Goal: Task Accomplishment & Management: Manage account settings

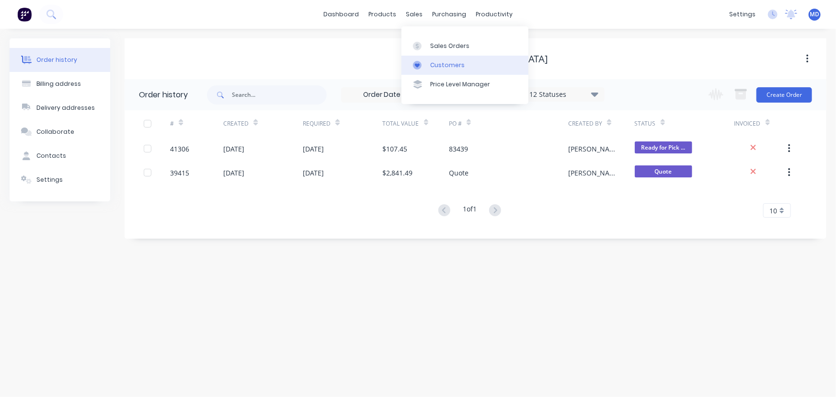
click at [451, 63] on div "Customers" at bounding box center [447, 65] width 34 height 9
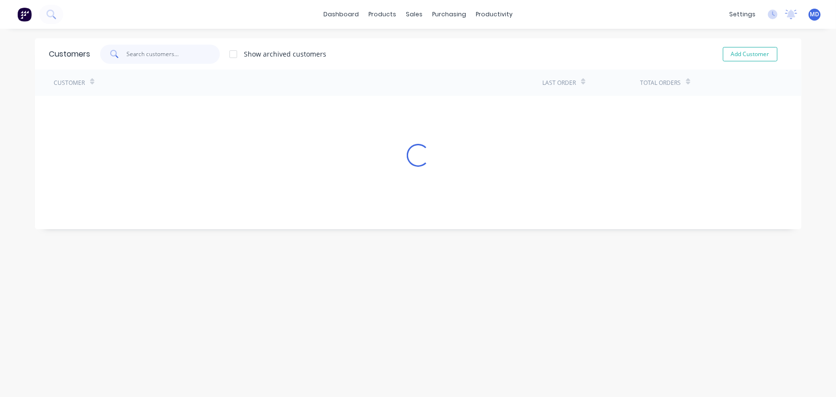
drag, startPoint x: 170, startPoint y: 54, endPoint x: 163, endPoint y: 50, distance: 7.6
click at [169, 55] on input "text" at bounding box center [172, 54] width 93 height 19
drag, startPoint x: 168, startPoint y: 52, endPoint x: 50, endPoint y: 38, distance: 118.7
click at [72, 52] on div "Customers no,1 Show archived customers Add Customer" at bounding box center [418, 53] width 766 height 31
type input "no"
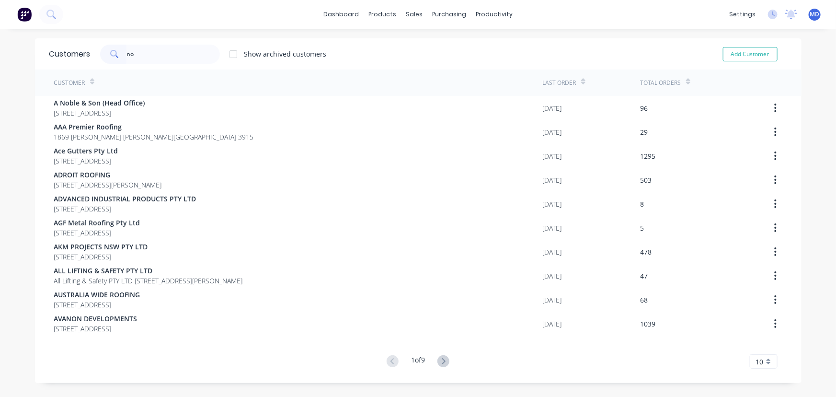
click at [436, 358] on button at bounding box center [444, 362] width 18 height 14
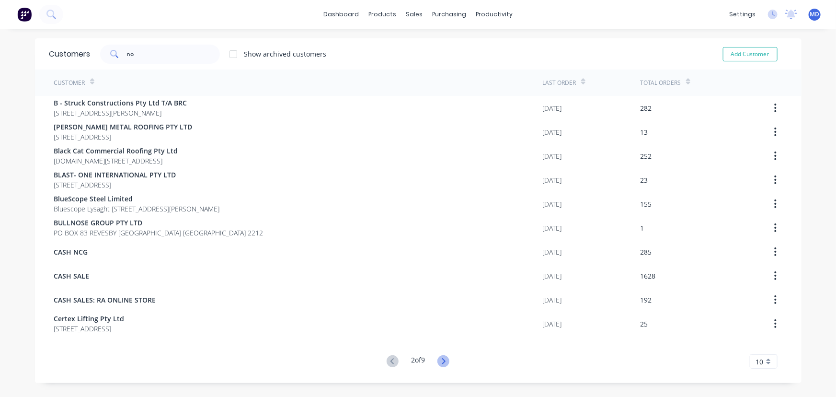
click at [440, 359] on icon at bounding box center [443, 361] width 12 height 12
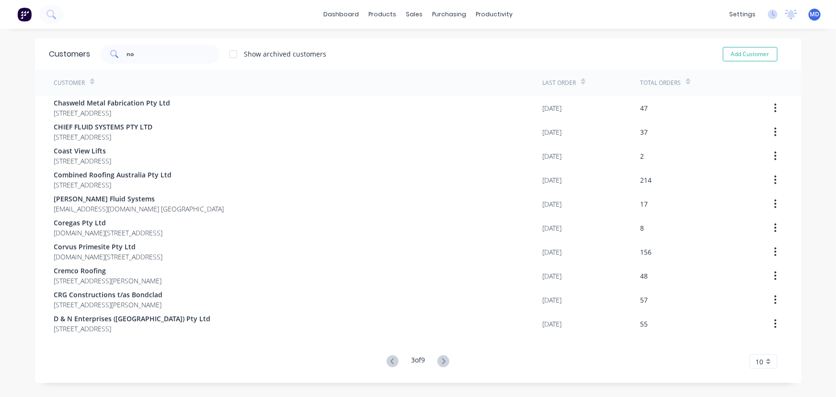
click at [440, 359] on icon at bounding box center [443, 361] width 12 height 12
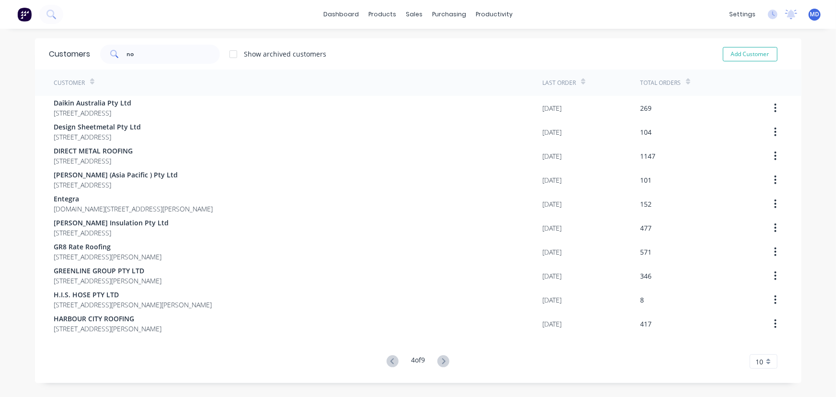
click at [440, 359] on icon at bounding box center [443, 361] width 12 height 12
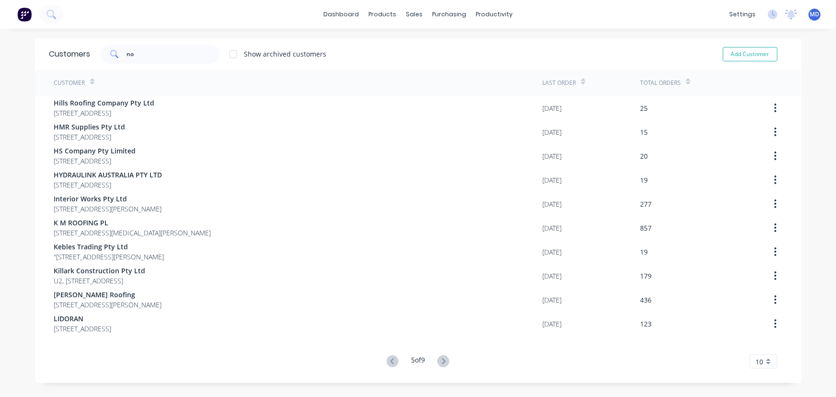
click at [440, 359] on icon at bounding box center [443, 361] width 12 height 12
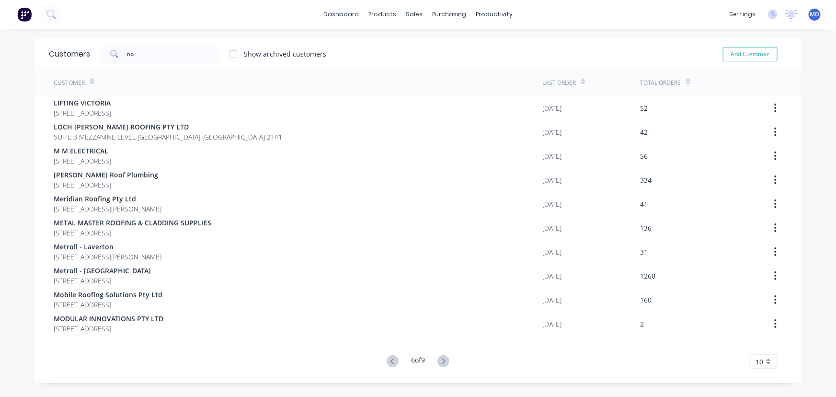
click at [440, 359] on icon at bounding box center [443, 361] width 12 height 12
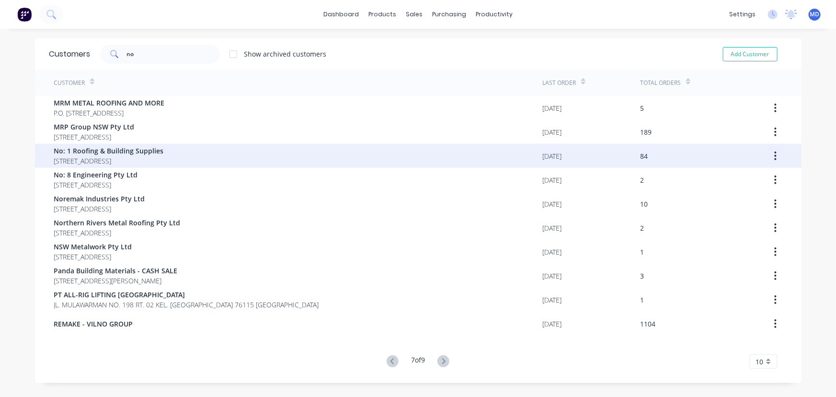
click at [118, 154] on span "No: 1 Roofing & Building Supplies" at bounding box center [109, 151] width 110 height 10
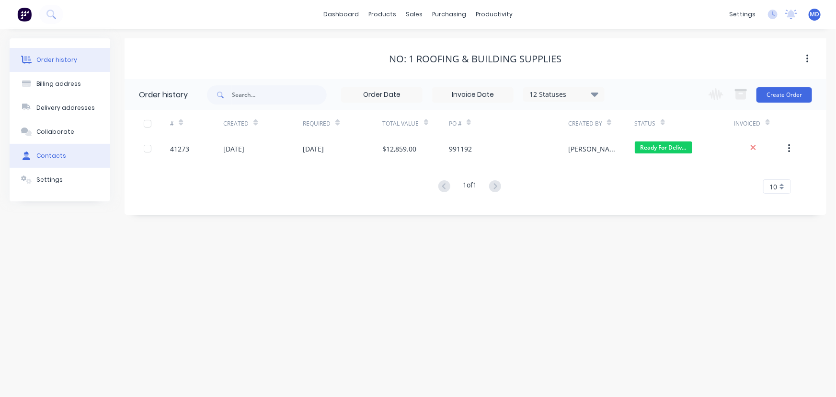
click at [58, 155] on div "Contacts" at bounding box center [51, 155] width 30 height 9
select select "AU"
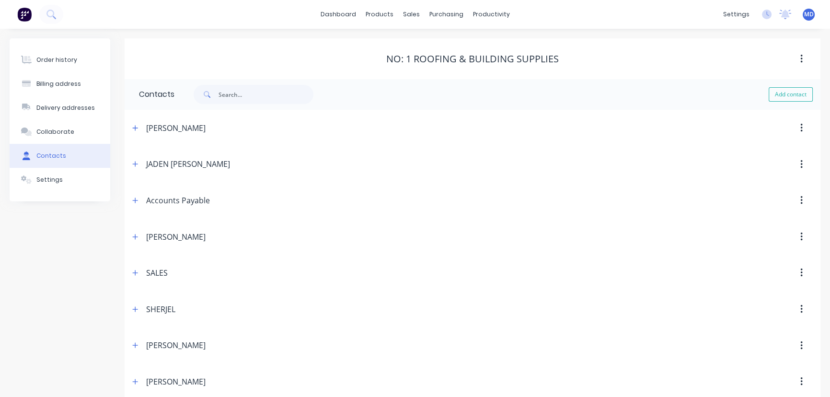
scroll to position [373, 0]
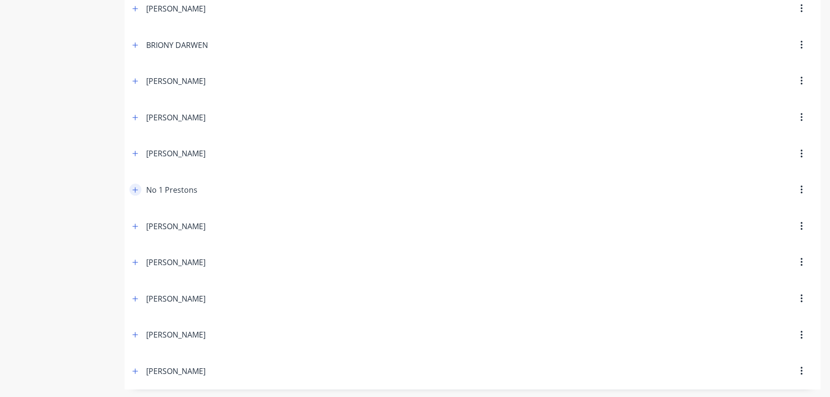
click at [136, 187] on icon "button" at bounding box center [135, 189] width 6 height 7
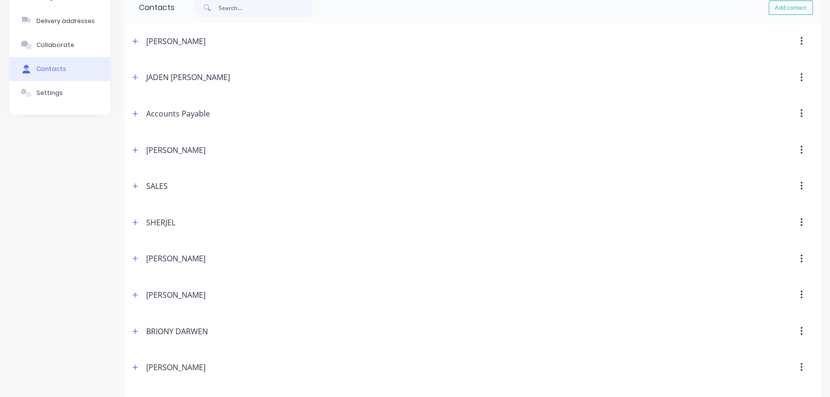
scroll to position [0, 0]
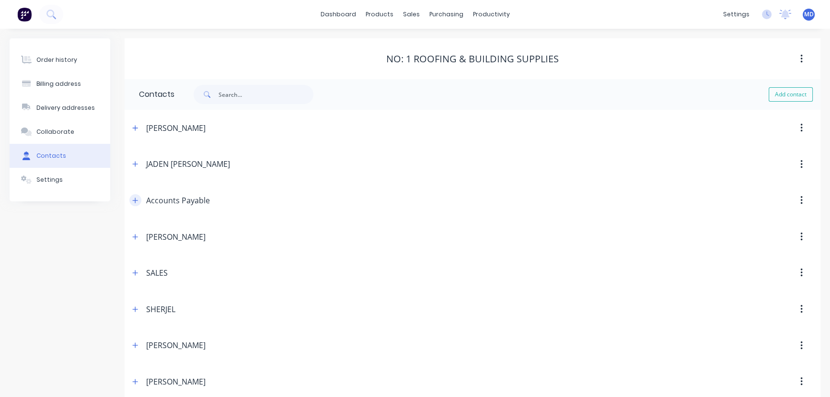
click at [139, 199] on button "button" at bounding box center [135, 200] width 12 height 12
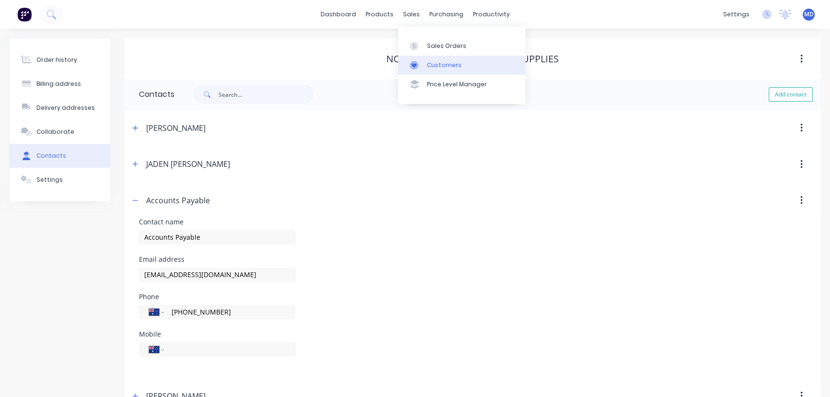
click at [455, 63] on div "Customers" at bounding box center [444, 65] width 34 height 9
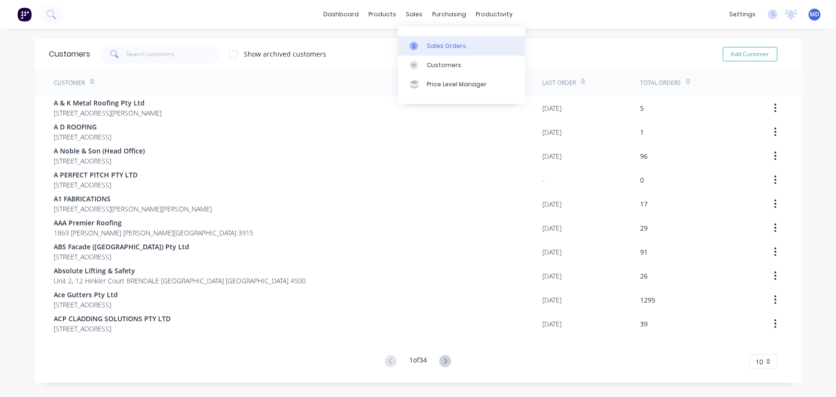
click at [431, 43] on div "Sales Orders" at bounding box center [446, 46] width 39 height 9
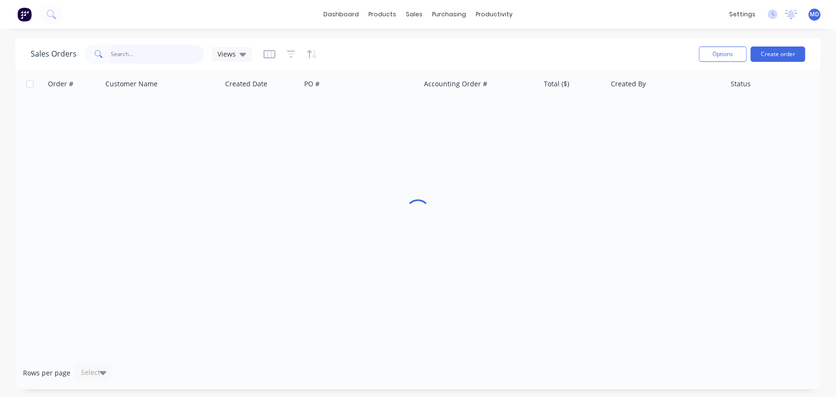
click at [145, 56] on input "text" at bounding box center [157, 54] width 93 height 19
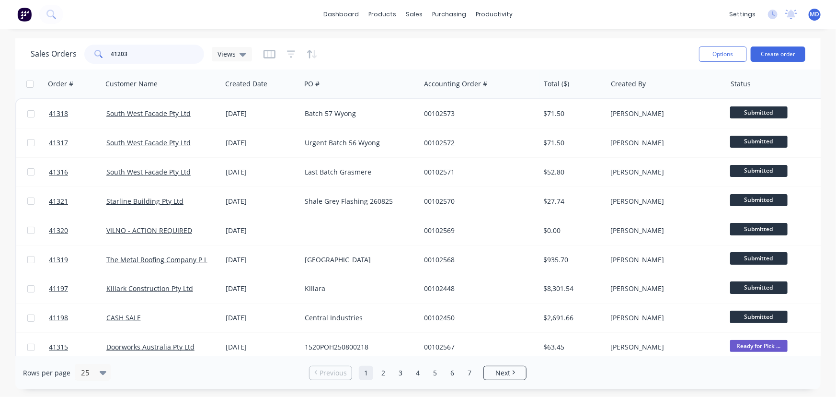
type input "41203"
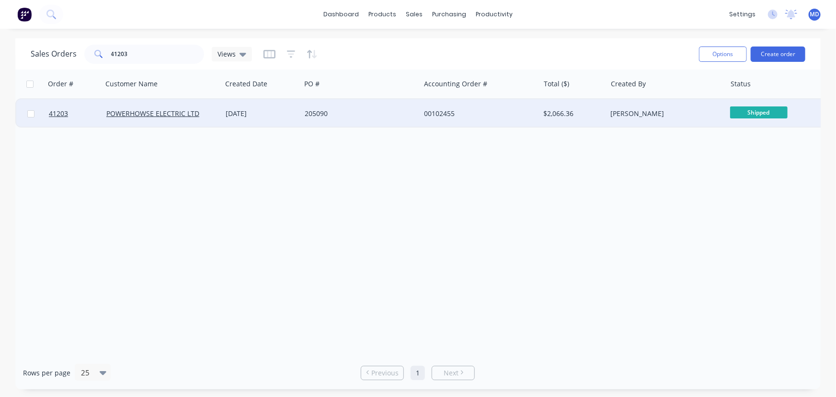
click at [382, 111] on div "205090" at bounding box center [358, 114] width 106 height 10
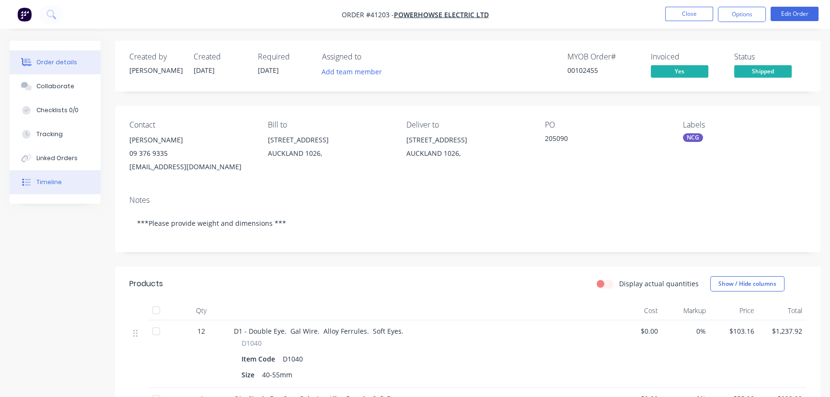
click at [57, 178] on div "Timeline" at bounding box center [48, 182] width 25 height 9
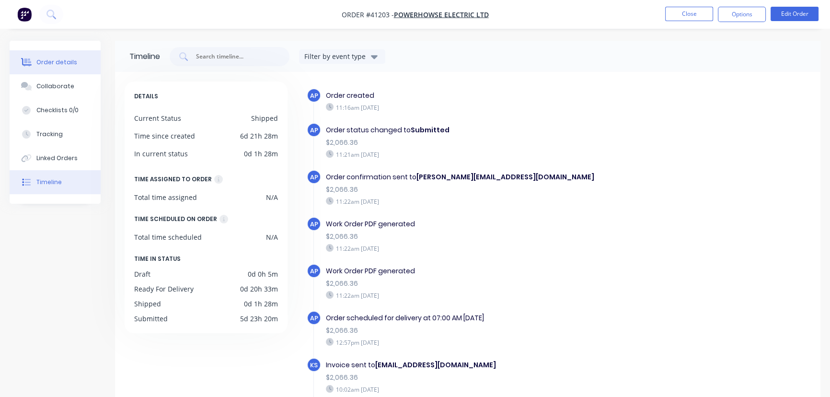
click at [54, 57] on button "Order details" at bounding box center [55, 62] width 91 height 24
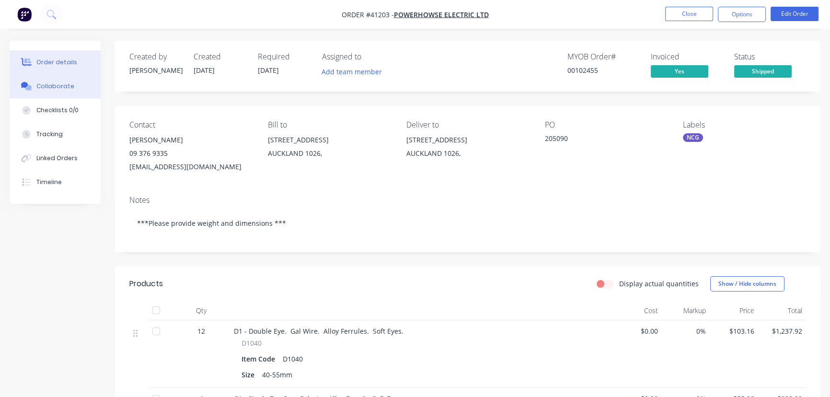
click at [57, 85] on div "Collaborate" at bounding box center [55, 86] width 38 height 9
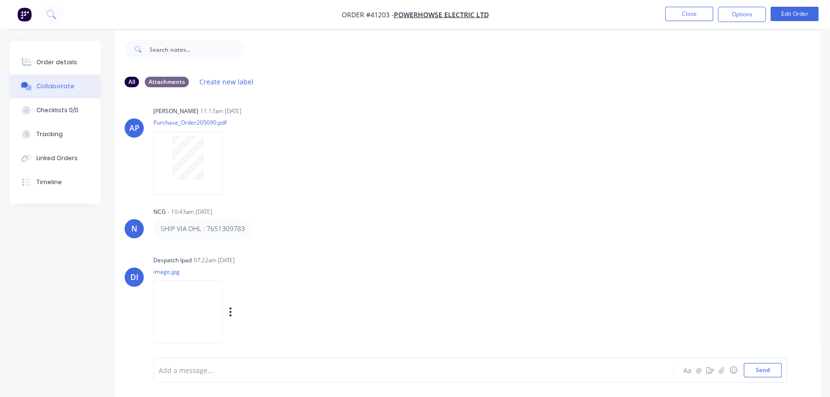
scroll to position [14, 0]
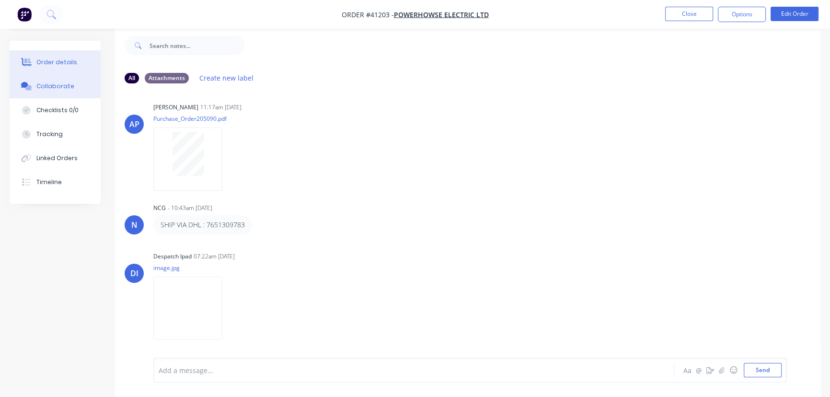
click at [56, 62] on div "Order details" at bounding box center [56, 62] width 41 height 9
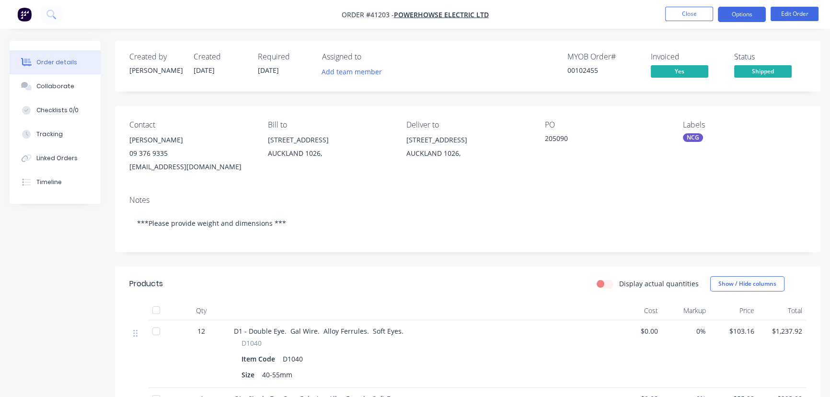
click at [737, 13] on button "Options" at bounding box center [742, 14] width 48 height 15
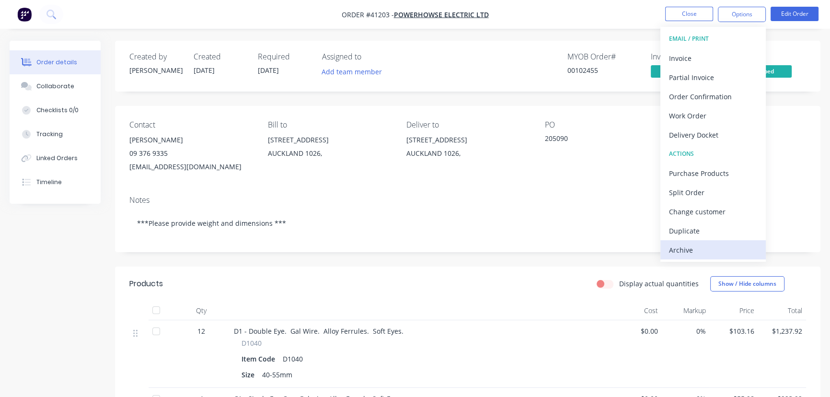
click at [685, 249] on div "Archive" at bounding box center [713, 250] width 88 height 14
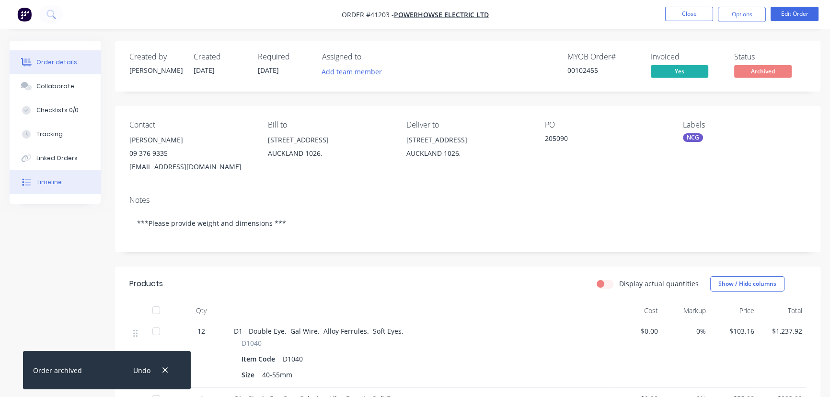
click at [52, 186] on div "Timeline" at bounding box center [48, 182] width 25 height 9
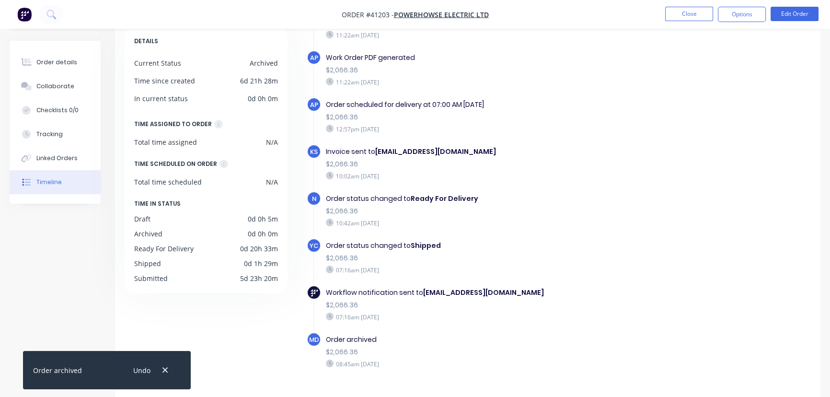
scroll to position [76, 0]
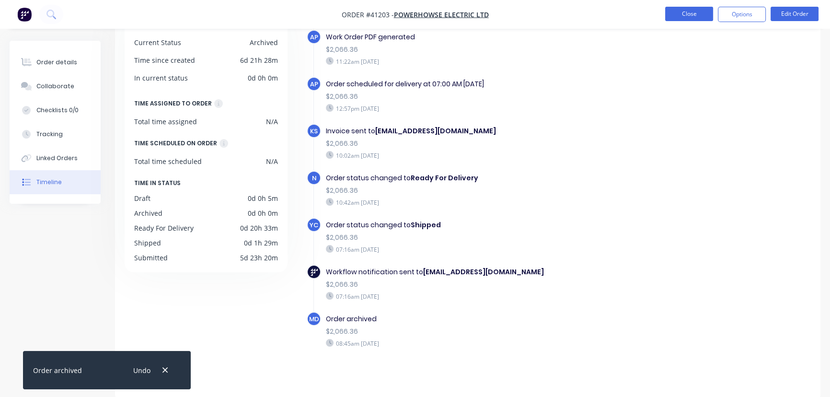
click at [692, 14] on button "Close" at bounding box center [689, 14] width 48 height 14
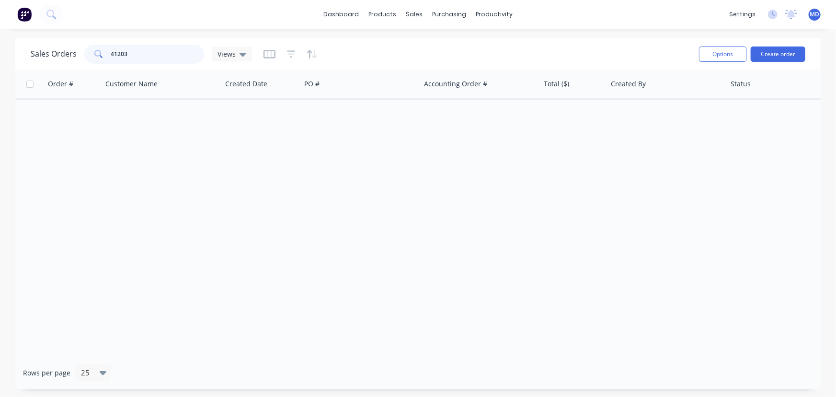
drag, startPoint x: 131, startPoint y: 59, endPoint x: 8, endPoint y: 47, distance: 123.7
click at [39, 52] on div "Sales Orders 41203 Views" at bounding box center [141, 54] width 221 height 19
